Goal: Obtain resource: Download file/media

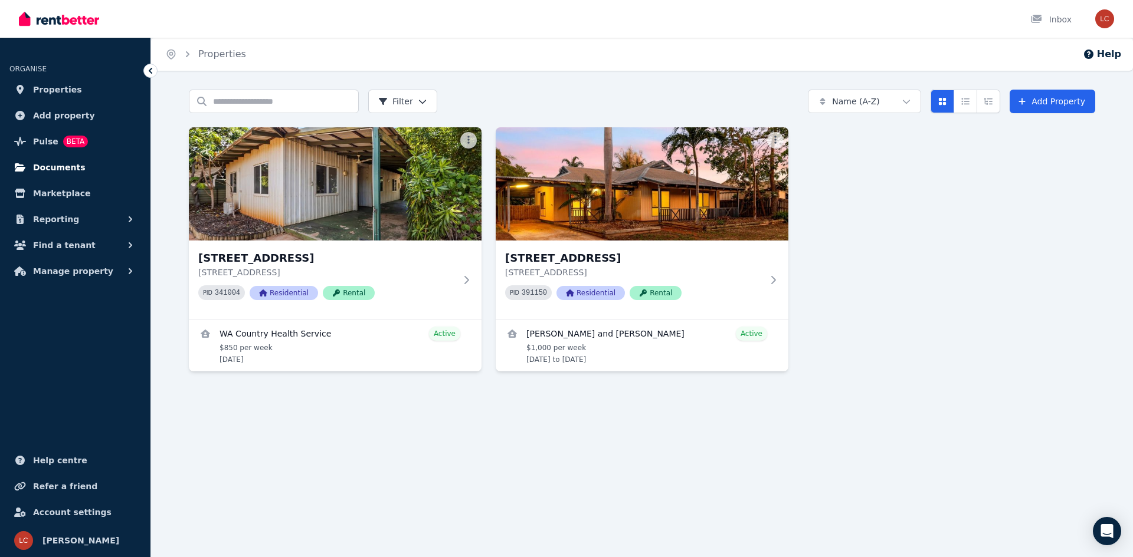
click at [65, 174] on span "Documents" at bounding box center [59, 167] width 52 height 14
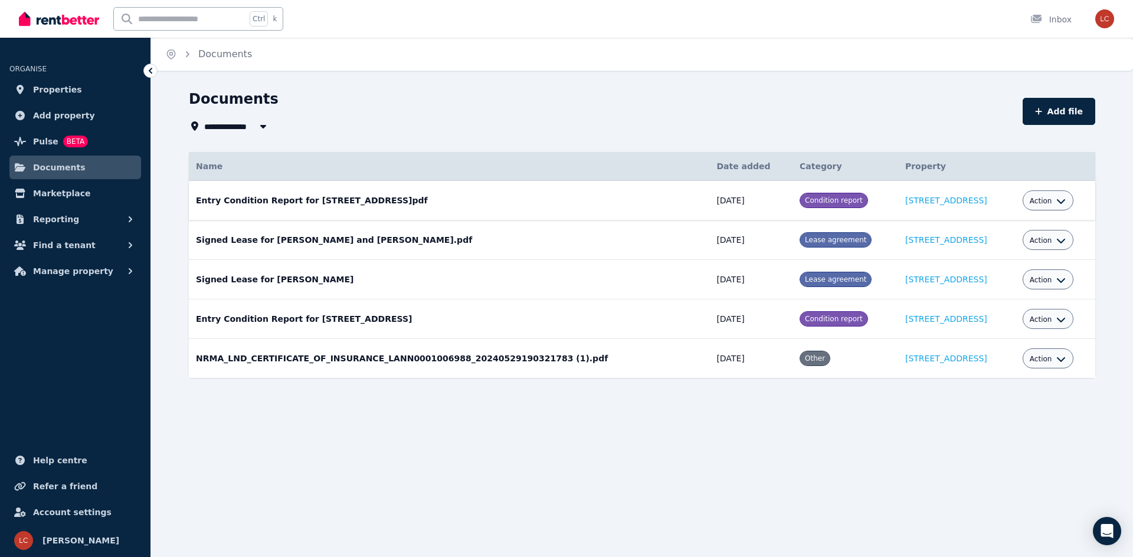
click at [1046, 196] on button "Action" at bounding box center [1047, 200] width 37 height 9
click at [1004, 245] on link "View" at bounding box center [1010, 248] width 113 height 21
click at [1046, 195] on div "Action" at bounding box center [1047, 200] width 37 height 14
click at [1044, 202] on span "Action" at bounding box center [1040, 200] width 22 height 9
click at [1013, 266] on link "Download" at bounding box center [1010, 270] width 113 height 21
